Goal: Task Accomplishment & Management: Manage account settings

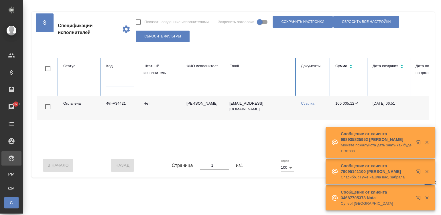
click at [237, 84] on input "text" at bounding box center [253, 83] width 48 height 8
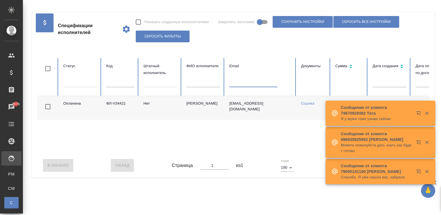
paste input "pon_arina@mail.ru"
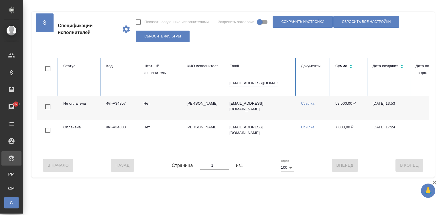
type input "pon_arina@mail.ru"
drag, startPoint x: 130, startPoint y: 106, endPoint x: 111, endPoint y: 106, distance: 18.3
click at [112, 106] on td "ФЛ-V34857" at bounding box center [120, 108] width 37 height 24
click at [273, 112] on td "pon_arina@mail.ru" at bounding box center [261, 108] width 72 height 24
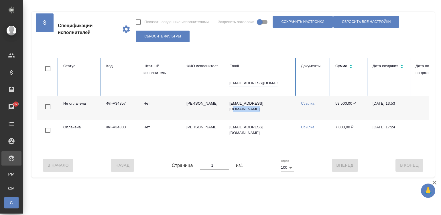
click at [239, 84] on input "pon_arina@mail.ru" at bounding box center [253, 83] width 48 height 8
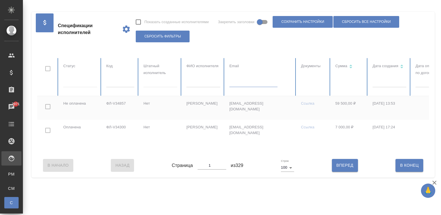
click at [117, 80] on input "text" at bounding box center [120, 83] width 28 height 8
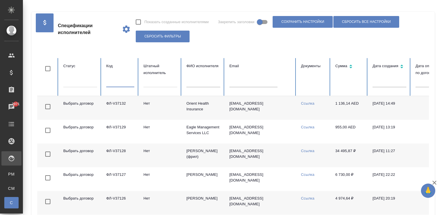
paste input "https://tera.awatera.com/vendorSpecification/67e67fbba833efdce2156ee5/requisites"
type input "https://tera.awatera.com/vendorSpecification/67e67fbba833efdce2156ee5/requisites"
paste input "V35870"
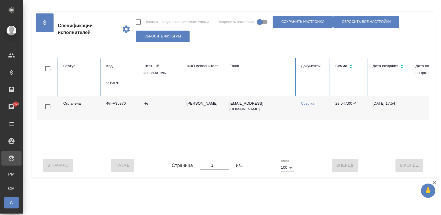
click at [112, 100] on td "ФЛ-V35870" at bounding box center [120, 108] width 37 height 24
click at [120, 84] on input "V35870" at bounding box center [120, 83] width 28 height 8
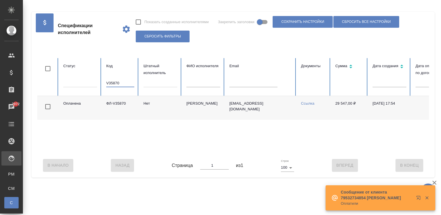
paste input "ФЛ-V36786"
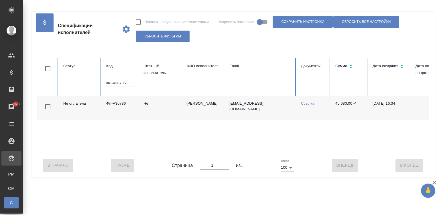
type input "ФЛ-V36786"
click at [197, 112] on td "Минаева Полина" at bounding box center [203, 108] width 43 height 24
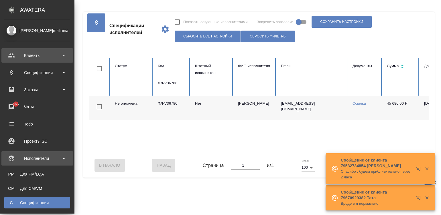
click at [20, 55] on div "Клиенты" at bounding box center [37, 55] width 66 height 9
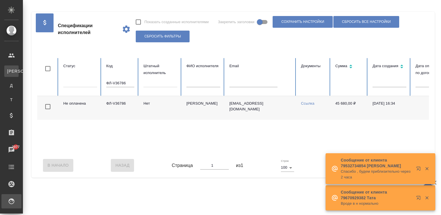
click at [9, 69] on div "Клиенты" at bounding box center [4, 71] width 9 height 6
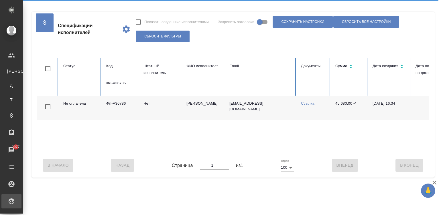
select select "RU"
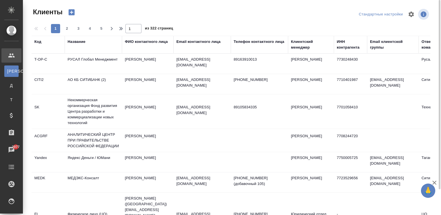
click at [78, 40] on div "Название" at bounding box center [77, 42] width 18 height 6
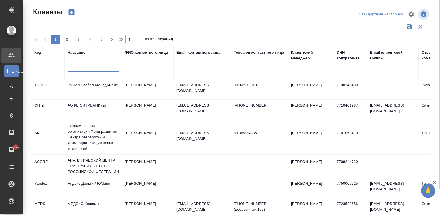
click at [91, 68] on input "text" at bounding box center [94, 68] width 52 height 7
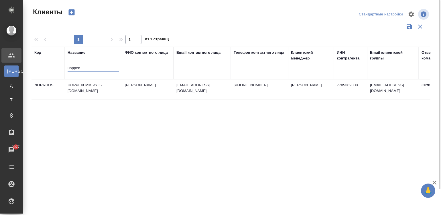
type input "норрек"
click at [120, 88] on td "НОРРЕКСИМ РУС / norrexim.ru" at bounding box center [93, 90] width 57 height 20
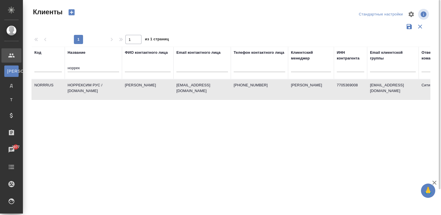
click at [120, 88] on td "НОРРЕКСИМ РУС / norrexim.ru" at bounding box center [93, 90] width 57 height 20
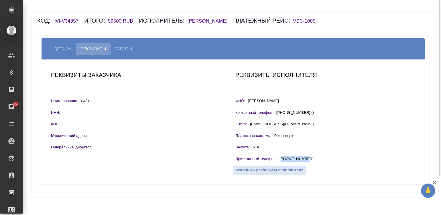
drag, startPoint x: 317, startPoint y: 160, endPoint x: 281, endPoint y: 159, distance: 36.4
click at [281, 159] on div "Привязанный телефон : +79521750676" at bounding box center [325, 159] width 180 height 7
copy p "79521750676"
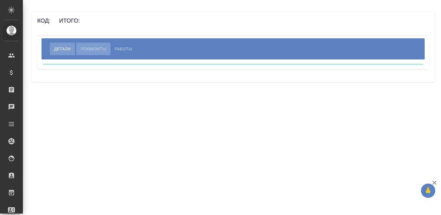
click at [86, 47] on span "Реквизиты" at bounding box center [92, 49] width 25 height 7
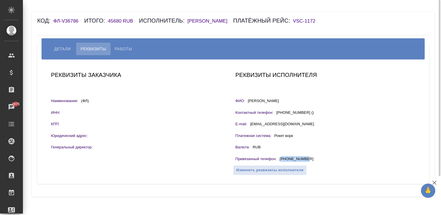
drag, startPoint x: 312, startPoint y: 158, endPoint x: 282, endPoint y: 160, distance: 29.6
click at [282, 160] on div "Привязанный телефон : +79167869368" at bounding box center [325, 159] width 180 height 7
copy p "79167869368"
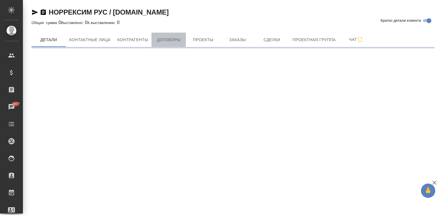
click at [167, 42] on span "Договоры" at bounding box center [168, 39] width 27 height 7
click at [168, 42] on span "Договоры" at bounding box center [168, 39] width 27 height 7
click at [175, 42] on span "Договоры" at bounding box center [168, 39] width 27 height 7
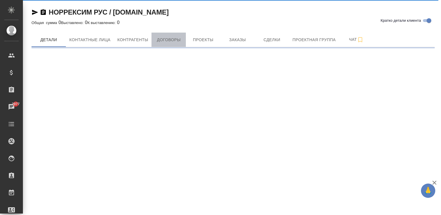
click at [162, 38] on span "Договоры" at bounding box center [168, 39] width 27 height 7
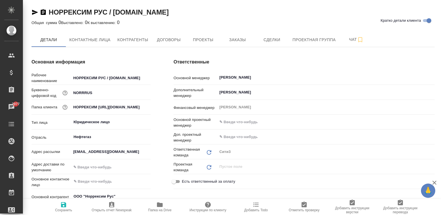
type textarea "x"
click at [169, 44] on button "Договоры" at bounding box center [168, 40] width 34 height 14
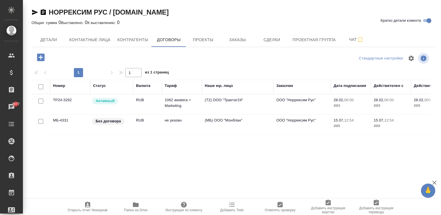
click at [232, 115] on td "(МБ) ООО "Монблан"" at bounding box center [238, 104] width 72 height 20
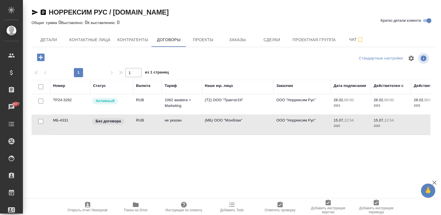
click at [232, 115] on td "(МБ) ООО "Монблан"" at bounding box center [238, 104] width 72 height 20
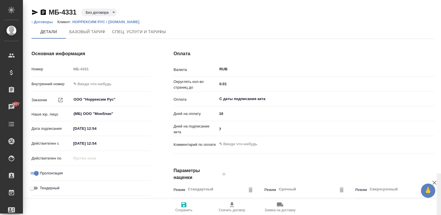
scroll to position [174, 0]
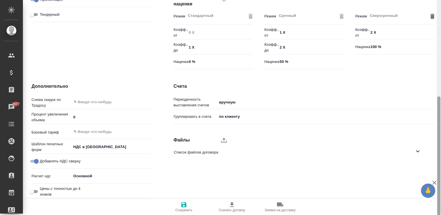
click at [437, 160] on div at bounding box center [439, 108] width 4 height 216
click at [223, 138] on icon "upload" at bounding box center [223, 140] width 7 height 7
click at [0, 0] on input "upload" at bounding box center [0, 0] width 0 height 0
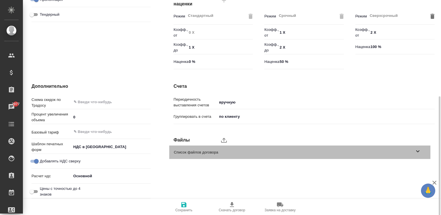
click at [384, 153] on span "Список файлов договора" at bounding box center [294, 153] width 241 height 6
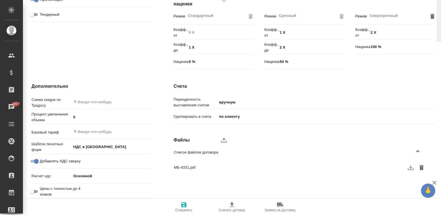
scroll to position [0, 0]
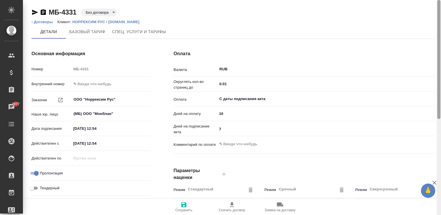
click at [439, 2] on div at bounding box center [439, 108] width 4 height 216
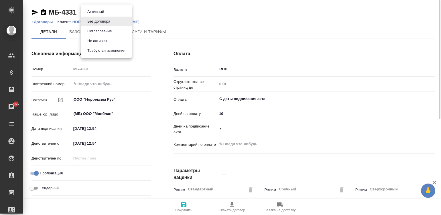
click at [96, 11] on body "🙏 .cls-1 fill:#fff; AWATERA Малинина Мария m.malinina Клиенты Спецификации Зака…" at bounding box center [220, 107] width 441 height 215
click at [106, 11] on button "Активный" at bounding box center [96, 12] width 20 height 6
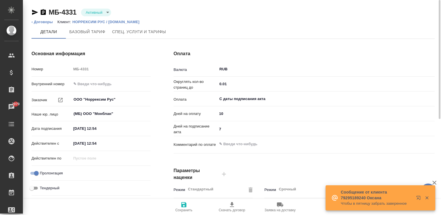
click at [223, 21] on ol "‹ Договоры Клиент: НОРРЕКСИМ РУС / norrexim.ru" at bounding box center [232, 22] width 403 height 6
click at [188, 205] on span "Сохранить" at bounding box center [183, 207] width 41 height 11
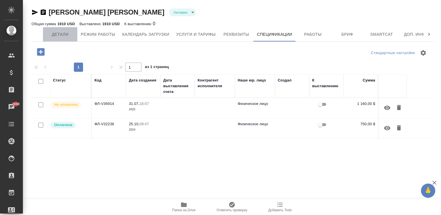
click at [55, 37] on span "Детали" at bounding box center [59, 34] width 27 height 7
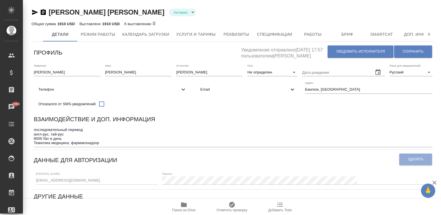
click at [200, 92] on span "Email" at bounding box center [244, 90] width 89 height 6
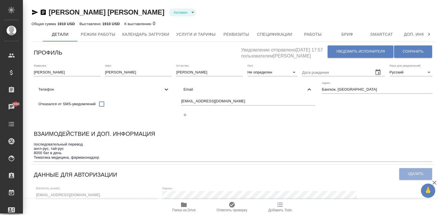
click at [181, 105] on input "[EMAIL_ADDRESS][DOMAIN_NAME]" at bounding box center [248, 101] width 134 height 7
